Goal: Information Seeking & Learning: Learn about a topic

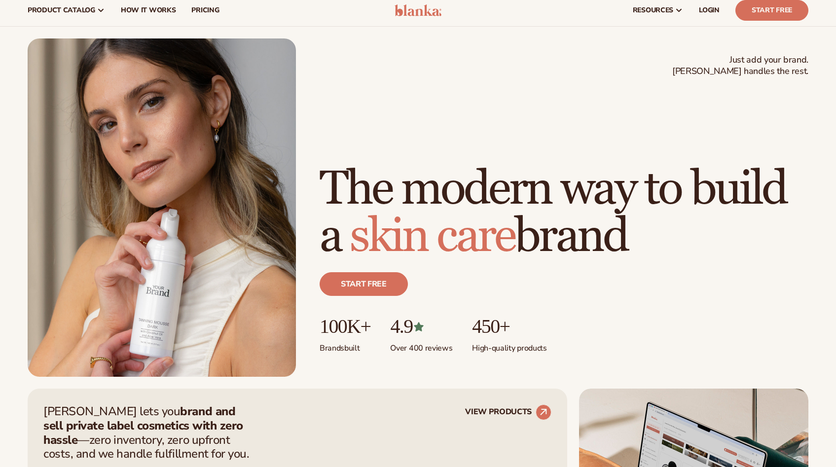
scroll to position [24, 0]
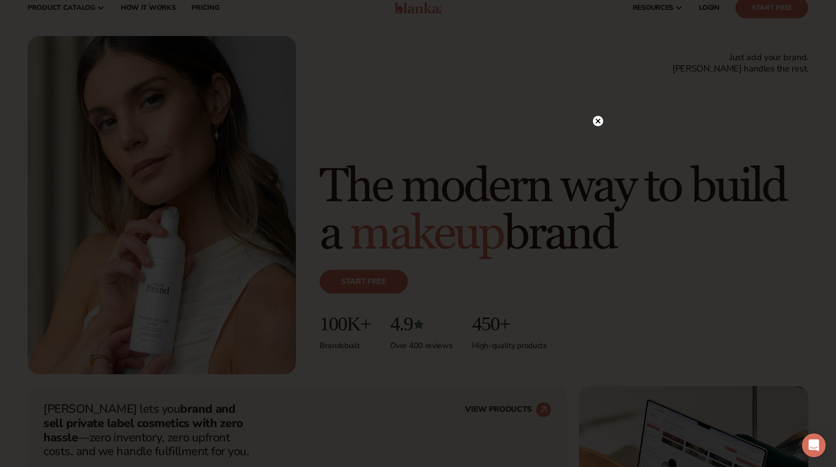
click at [602, 123] on circle at bounding box center [598, 121] width 10 height 10
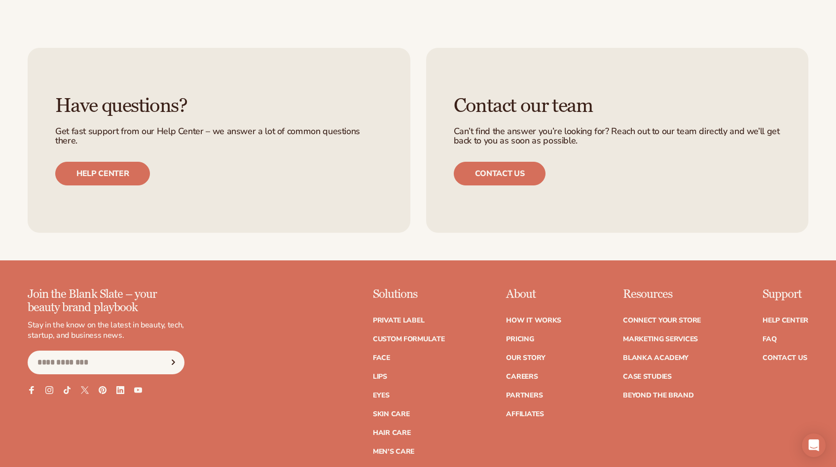
scroll to position [4062, 0]
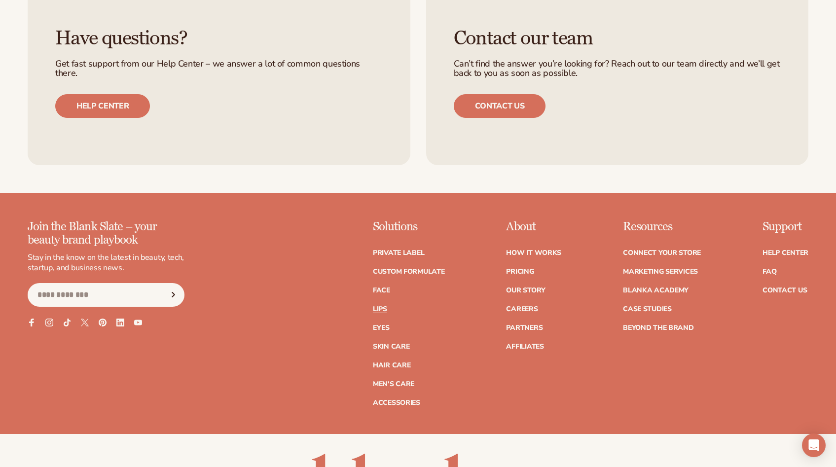
click at [384, 313] on link "Lips" at bounding box center [380, 309] width 14 height 7
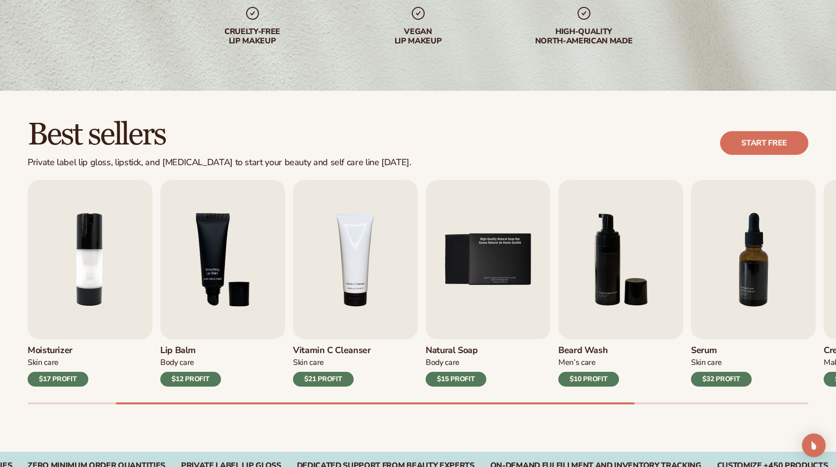
scroll to position [175, 0]
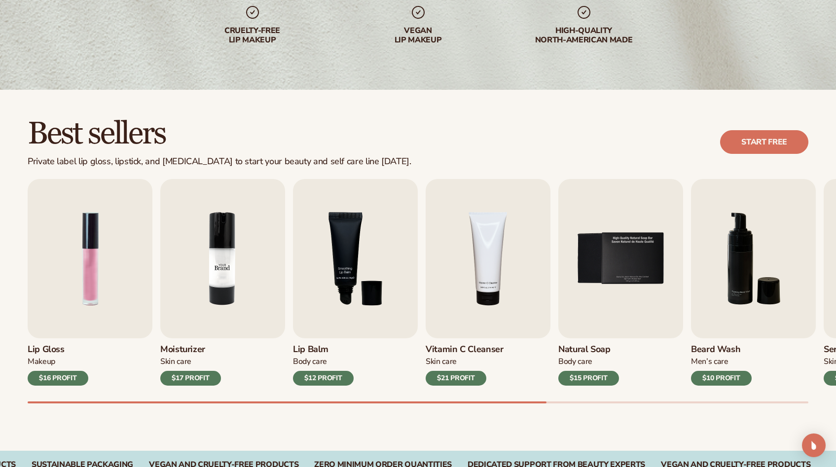
click at [256, 321] on img "2 / 9" at bounding box center [222, 258] width 125 height 159
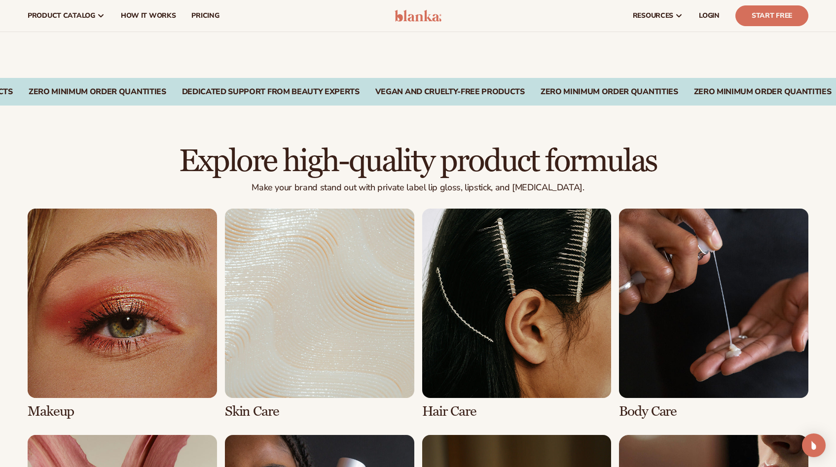
scroll to position [543, 0]
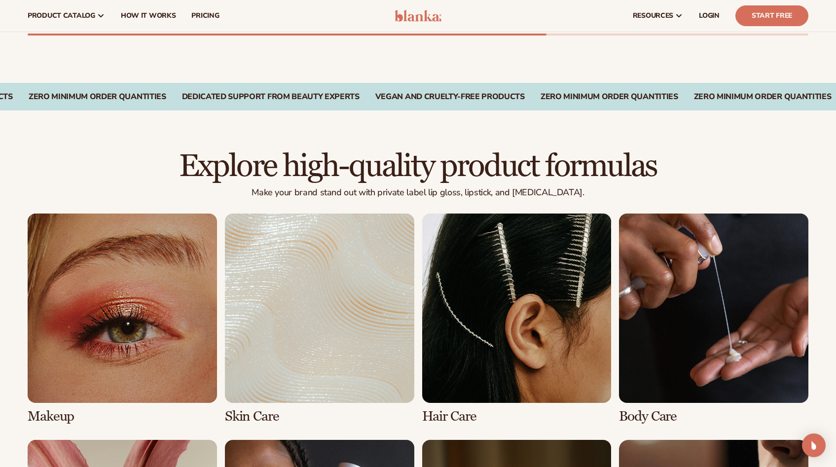
click at [298, 362] on link "2 / 8" at bounding box center [319, 319] width 189 height 211
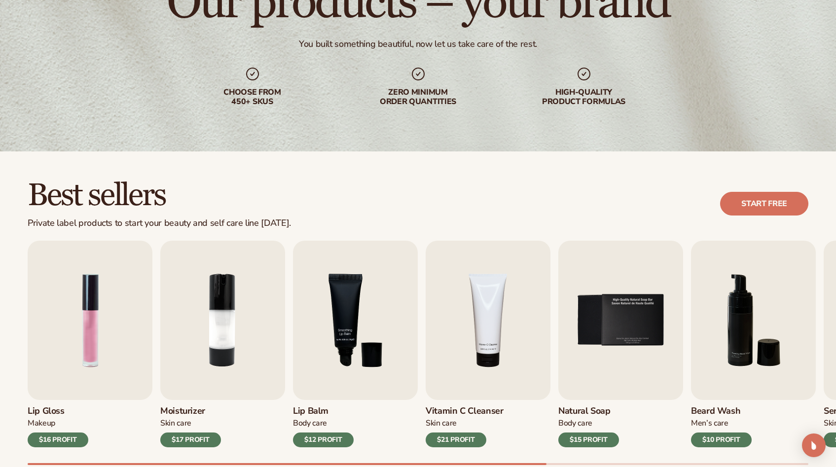
scroll to position [115, 0]
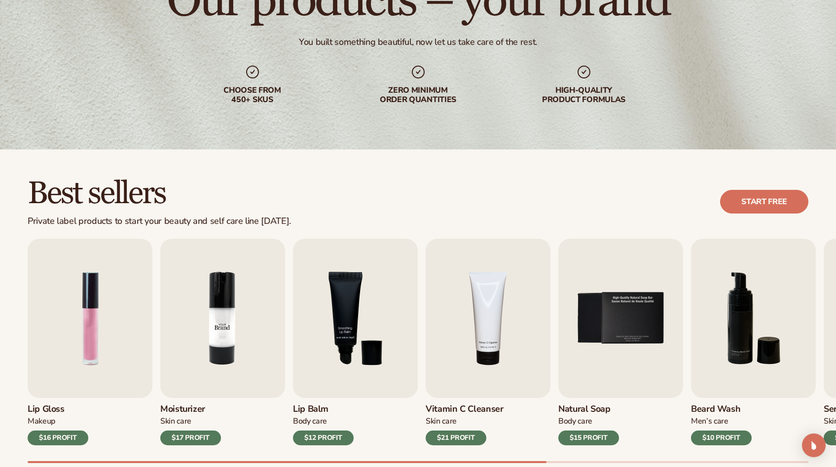
click at [256, 304] on img "2 / 9" at bounding box center [222, 318] width 125 height 159
click at [256, 305] on img "2 / 9" at bounding box center [222, 318] width 125 height 159
click at [199, 438] on div "$17 PROFIT" at bounding box center [190, 437] width 61 height 15
click at [233, 357] on img "2 / 9" at bounding box center [222, 318] width 125 height 159
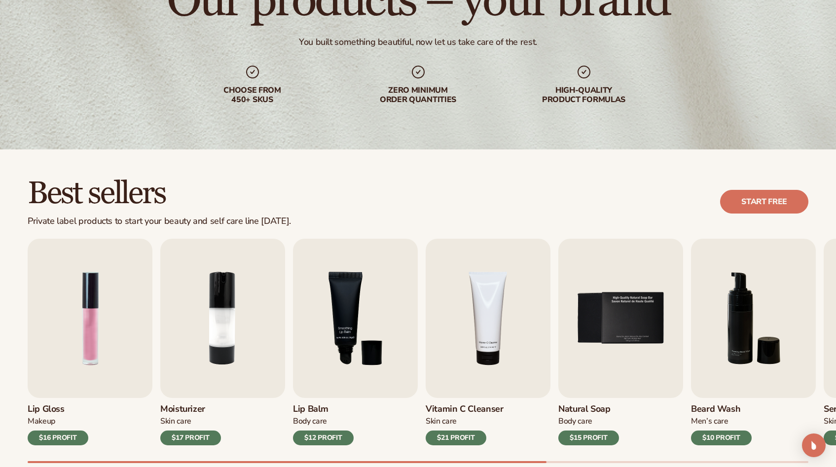
click at [206, 438] on div "$17 PROFIT" at bounding box center [190, 437] width 61 height 15
click at [742, 192] on link "Start free" at bounding box center [764, 202] width 88 height 24
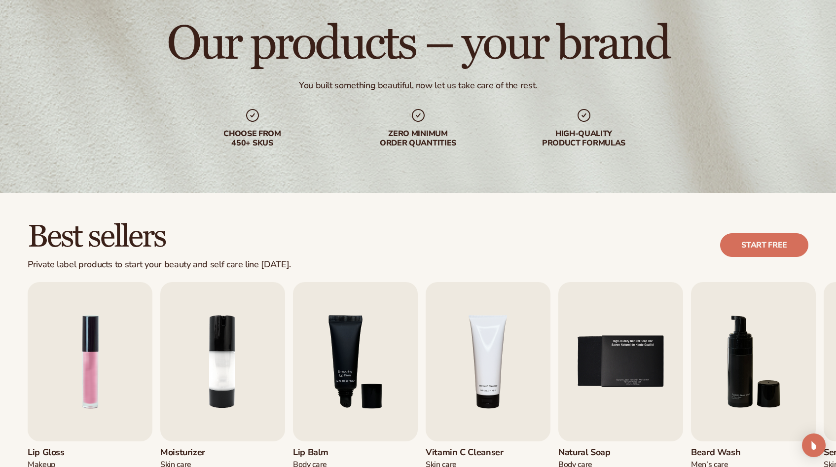
scroll to position [0, 0]
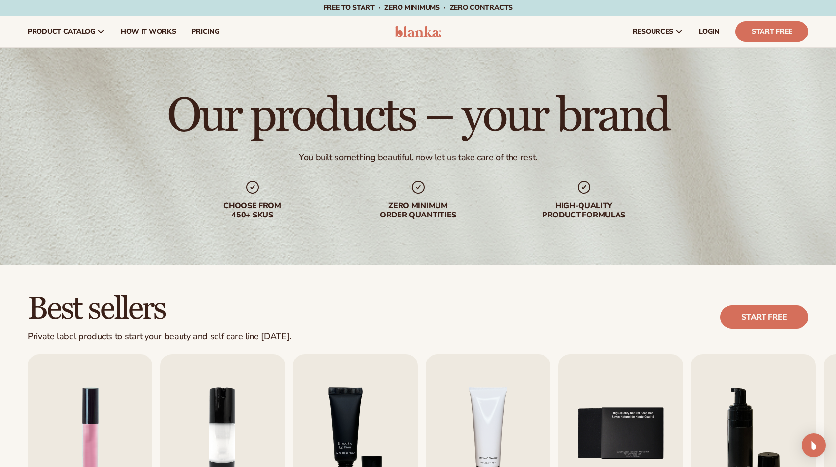
click at [152, 36] on link "How It Works" at bounding box center [148, 32] width 71 height 32
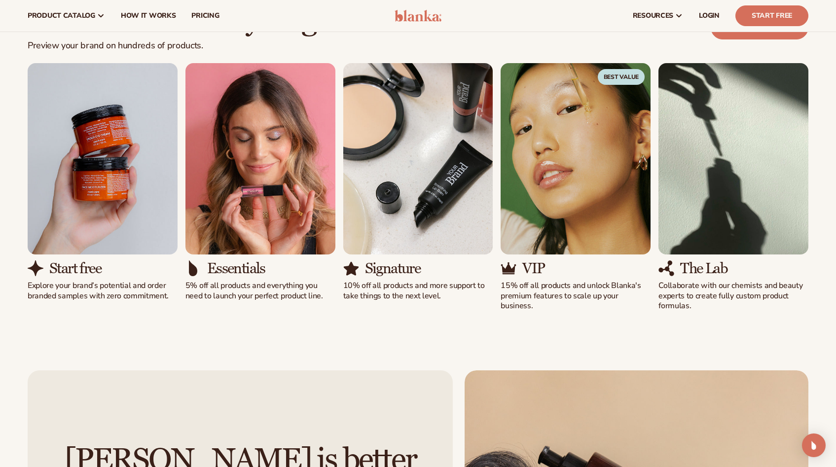
scroll to position [558, 0]
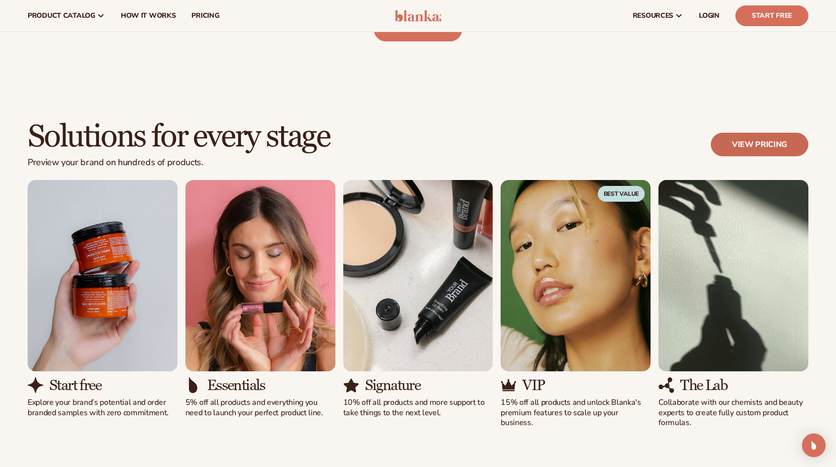
click at [745, 141] on link "View pricing" at bounding box center [760, 145] width 98 height 24
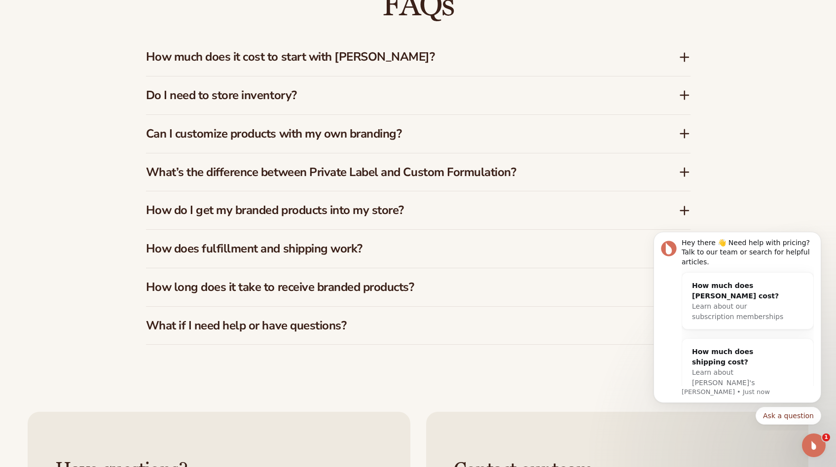
scroll to position [1553, 0]
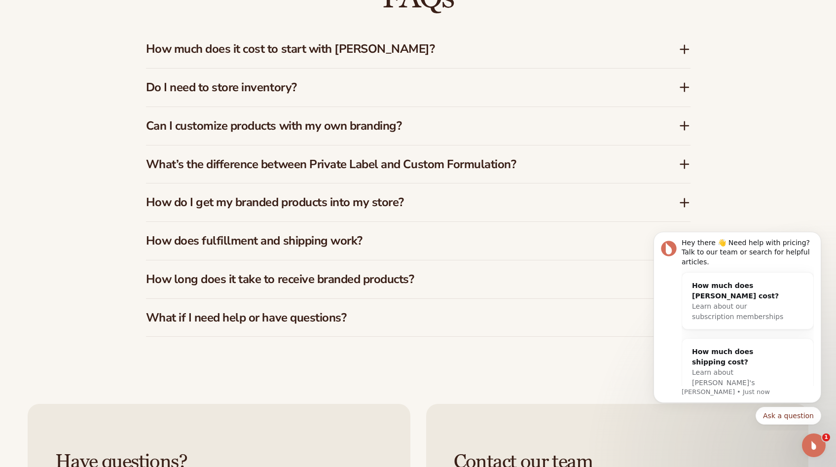
click at [477, 170] on h3 "What’s the difference between Private Label and Custom Formulation?" at bounding box center [397, 164] width 503 height 14
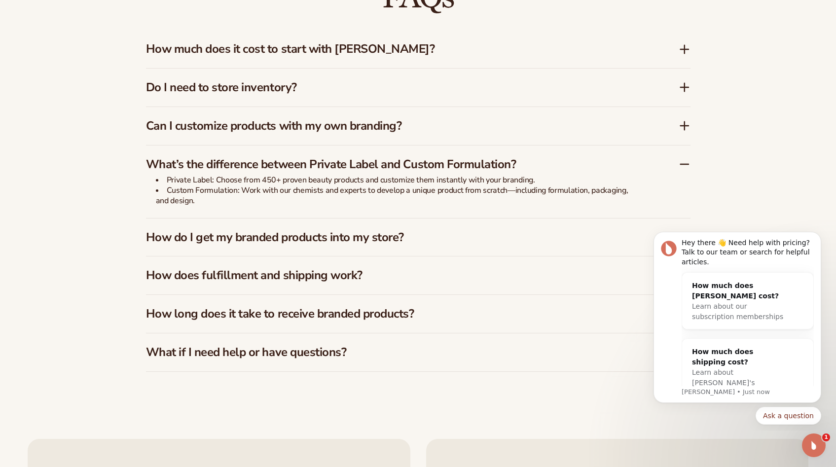
click at [481, 164] on h3 "What’s the difference between Private Label and Custom Formulation?" at bounding box center [397, 164] width 503 height 14
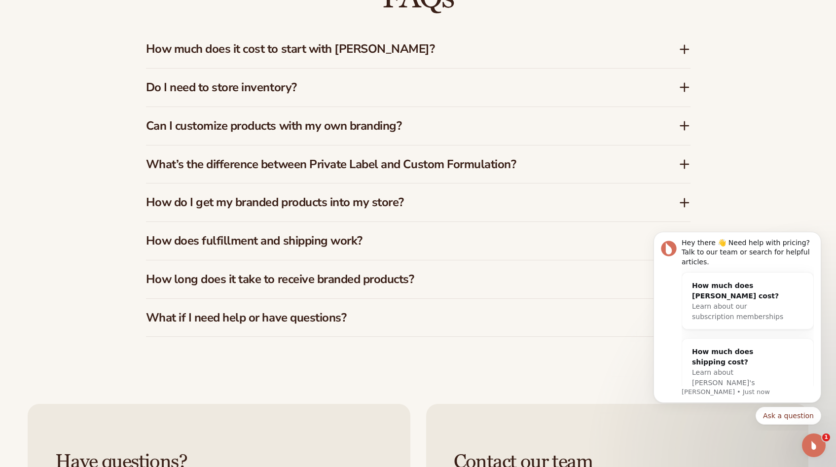
click at [479, 187] on div "How do I get my branded products into my store?" at bounding box center [418, 202] width 544 height 38
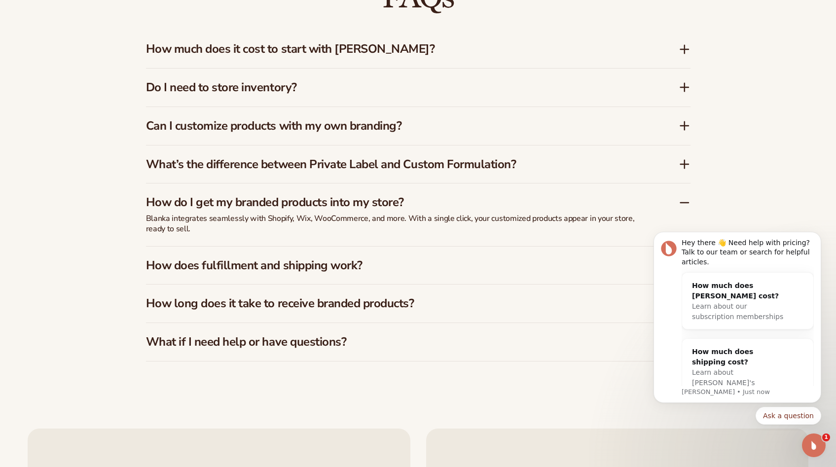
click at [479, 187] on div "How do I get my branded products into my store?" at bounding box center [418, 198] width 544 height 30
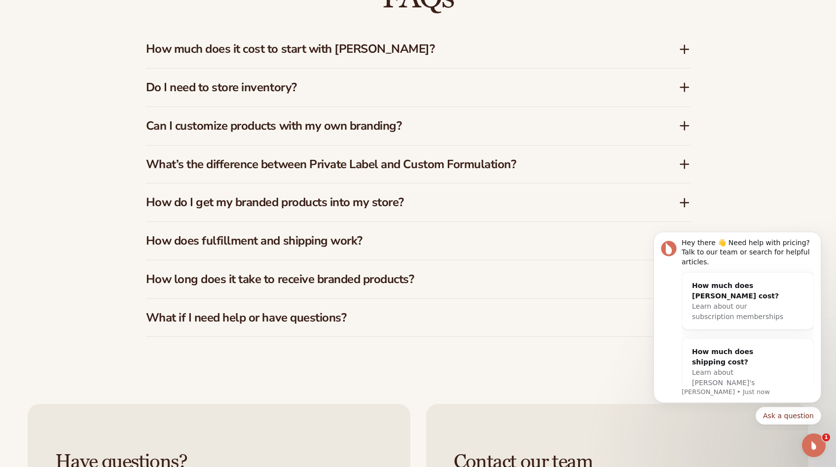
click at [472, 228] on div "How does fulfillment and shipping work?" at bounding box center [418, 241] width 544 height 38
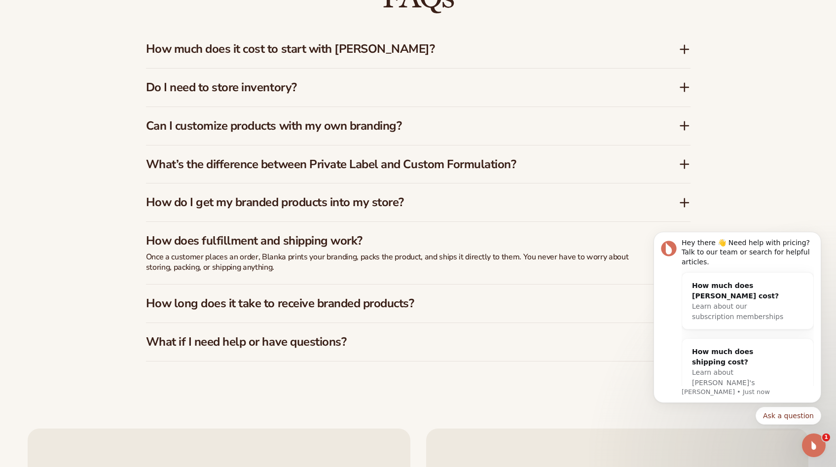
click at [472, 228] on div "How does fulfillment and shipping work?" at bounding box center [418, 237] width 544 height 30
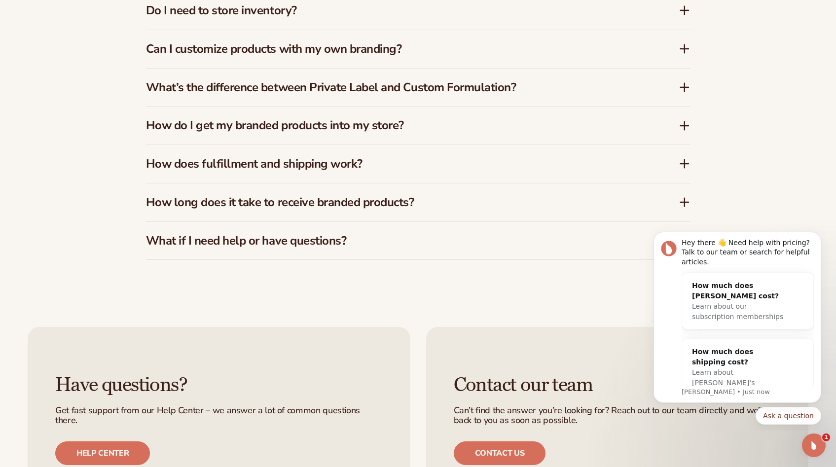
scroll to position [1637, 0]
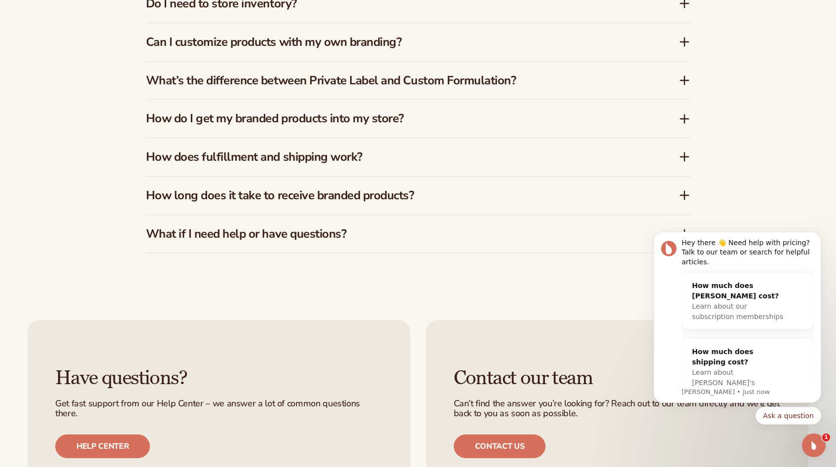
click at [483, 187] on div "How long does it take to receive branded products?" at bounding box center [418, 196] width 544 height 38
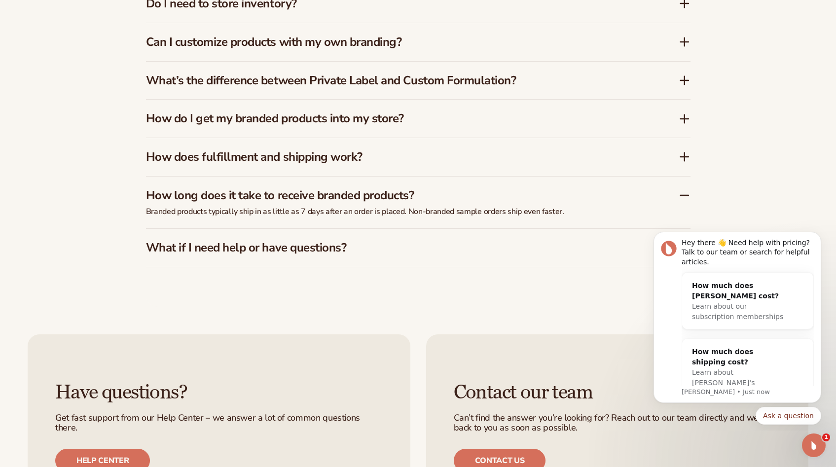
click at [483, 187] on div "How long does it take to receive branded products?" at bounding box center [418, 192] width 544 height 30
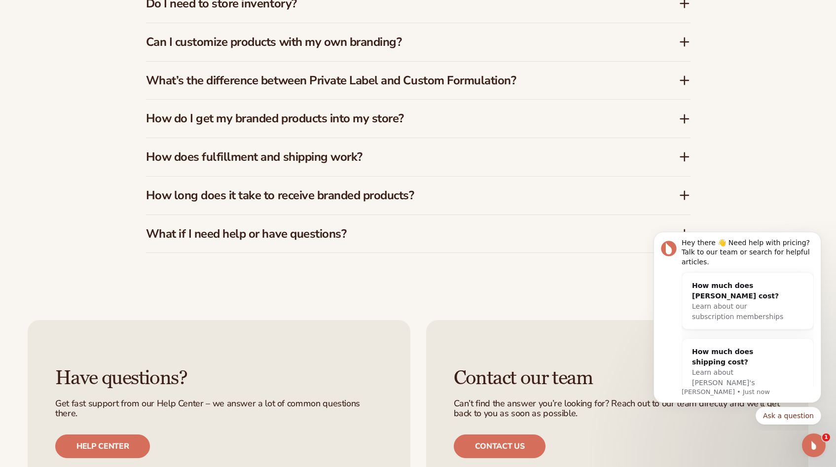
click at [475, 216] on div "What if I need help or have questions?" at bounding box center [418, 234] width 544 height 38
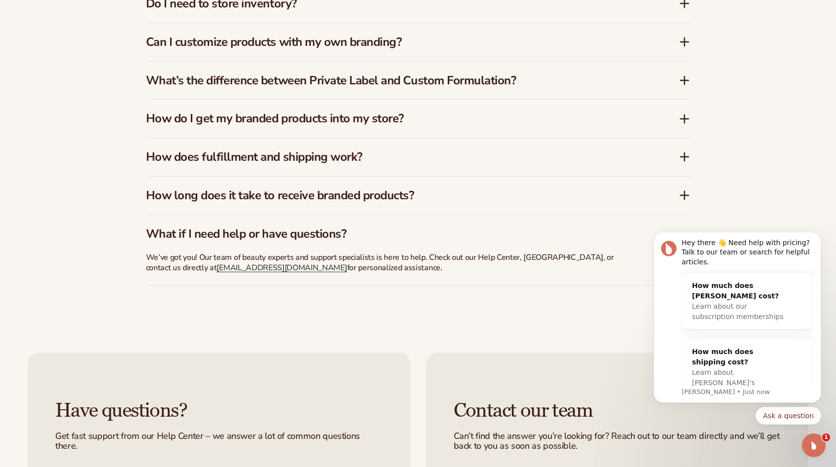
click at [475, 216] on div "What if I need help or have questions?" at bounding box center [418, 230] width 544 height 30
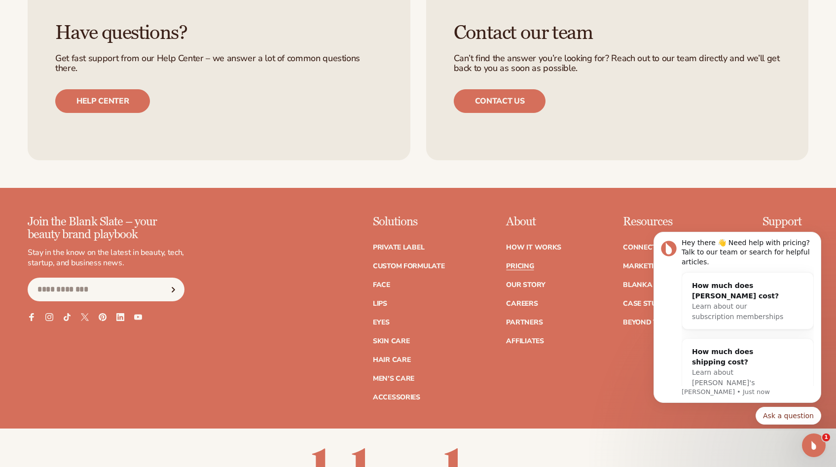
scroll to position [1985, 0]
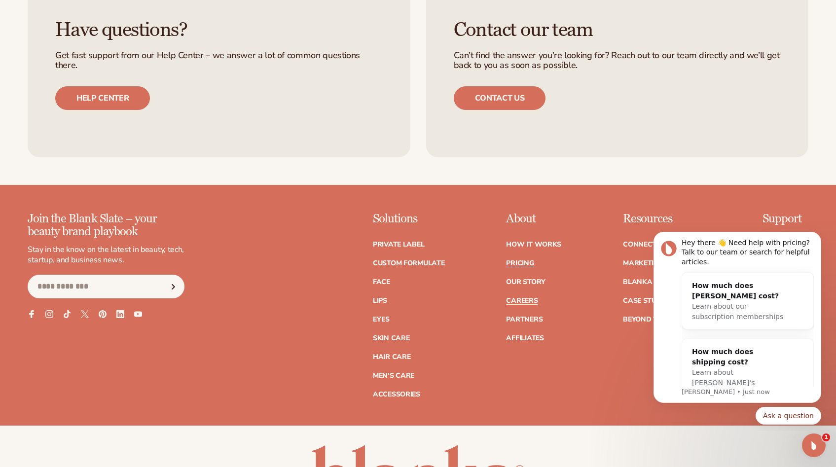
click at [534, 298] on link "Careers" at bounding box center [522, 300] width 32 height 7
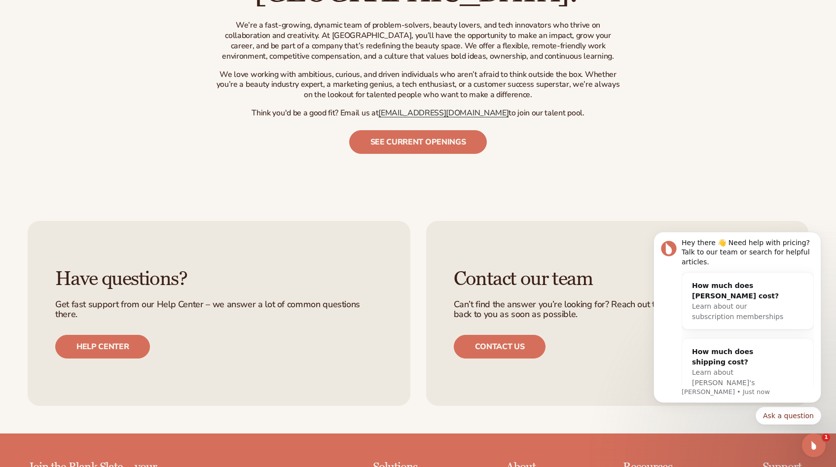
scroll to position [488, 0]
click at [413, 130] on link "See current openings" at bounding box center [418, 142] width 138 height 24
